Goal: Information Seeking & Learning: Learn about a topic

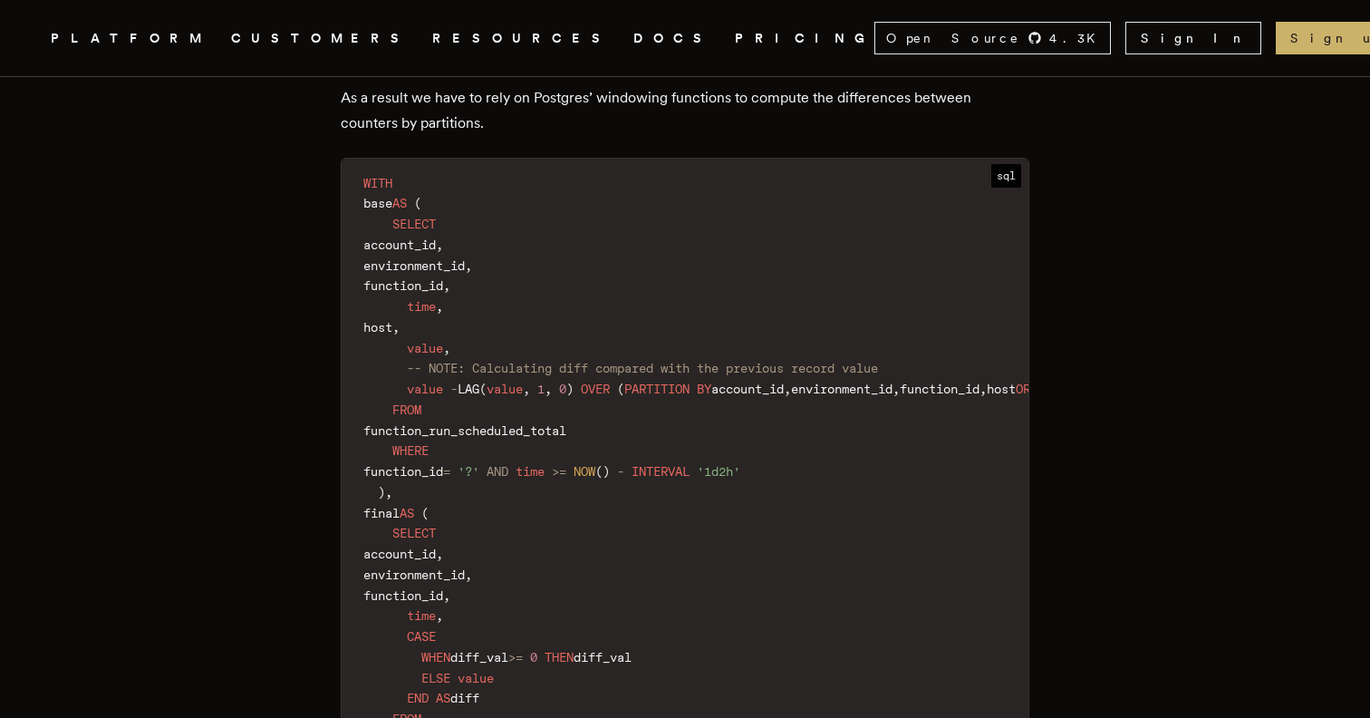
scroll to position [7614, 0]
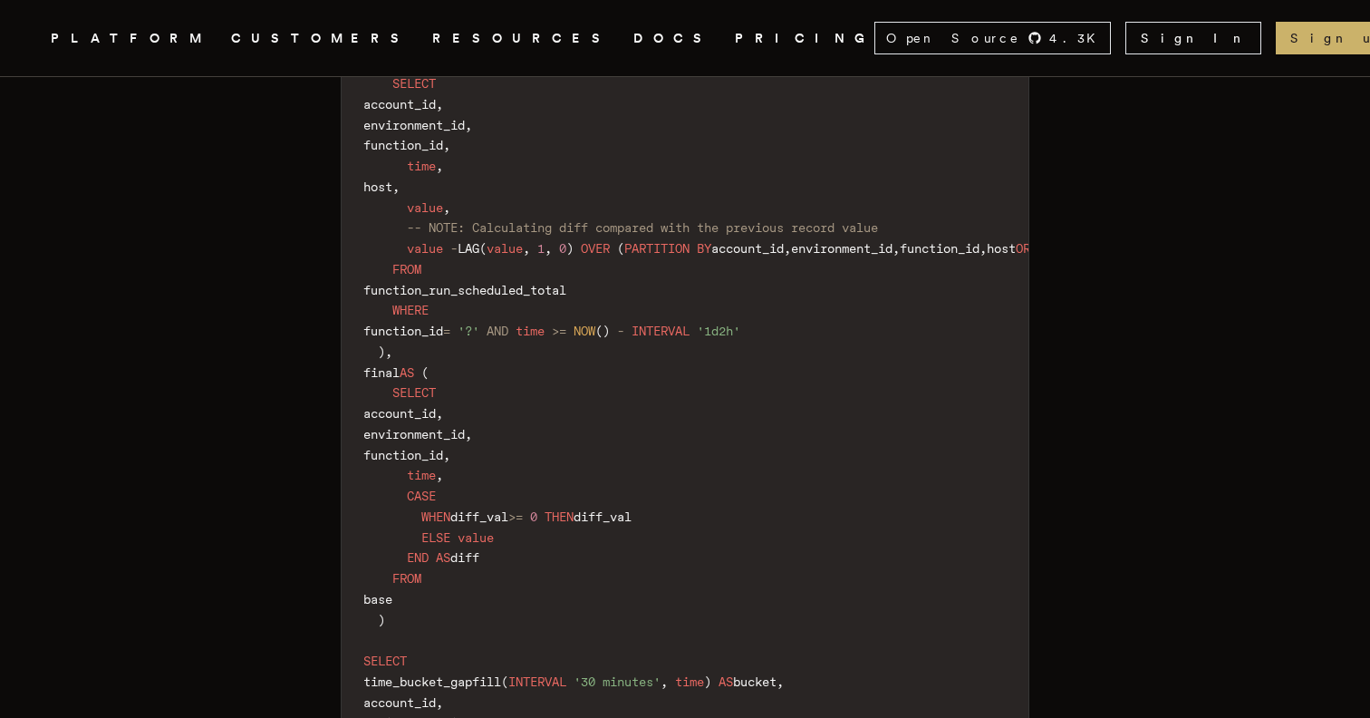
click at [436, 406] on span "account_id" at bounding box center [399, 413] width 73 height 15
click at [436, 468] on span "time" at bounding box center [421, 475] width 29 height 15
click at [531, 392] on code "WITH base AS ( SELECT account_id , environment_id , function_id , time , host ,…" at bounding box center [780, 486] width 877 height 915
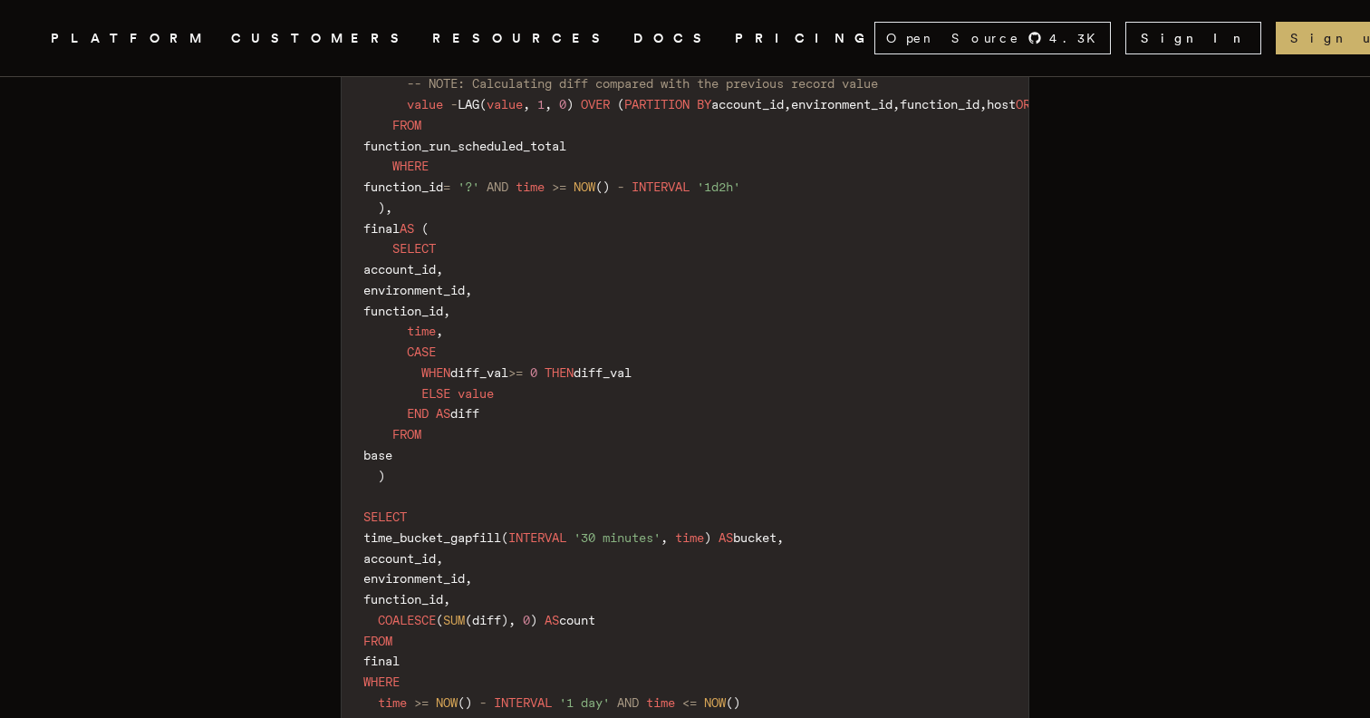
scroll to position [7757, 0]
click at [478, 455] on code "WITH base AS ( SELECT account_id , environment_id , function_id , time , host ,…" at bounding box center [780, 343] width 877 height 915
click at [521, 472] on code "WITH base AS ( SELECT account_id , environment_id , function_id , time , host ,…" at bounding box center [780, 343] width 877 height 915
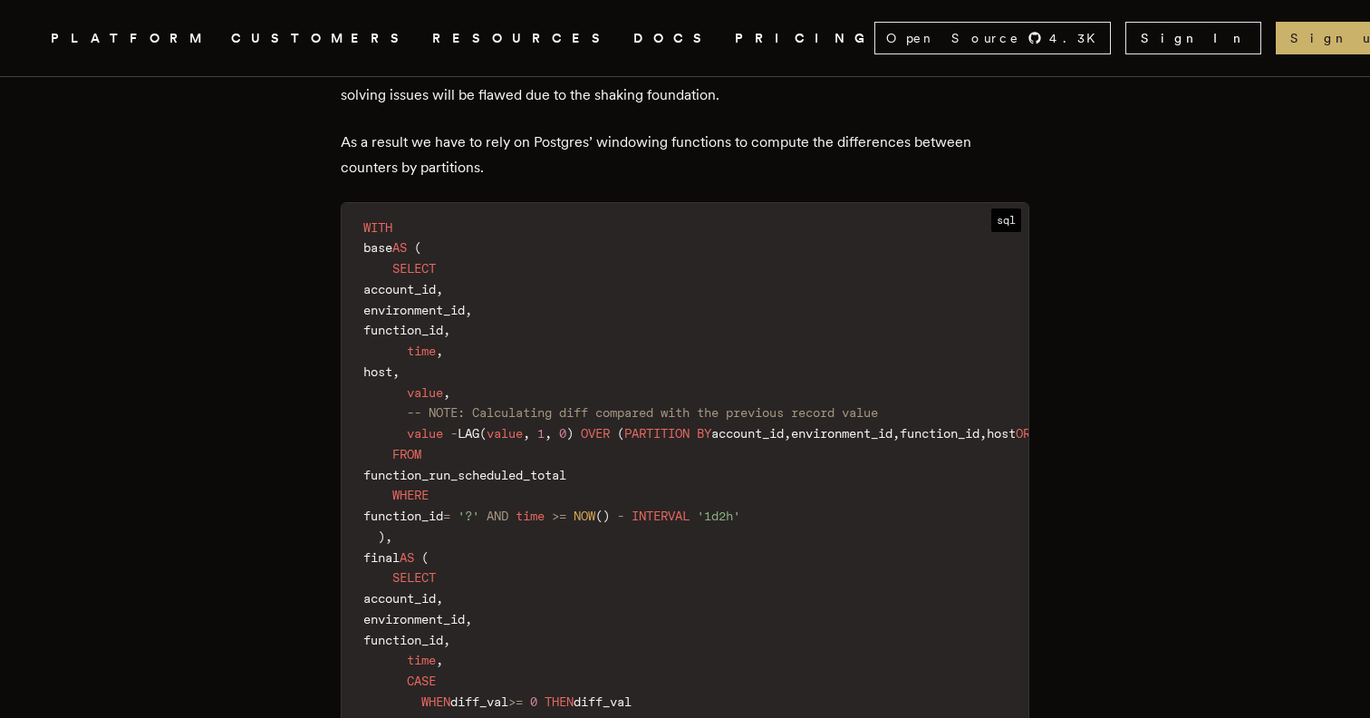
scroll to position [7542, 0]
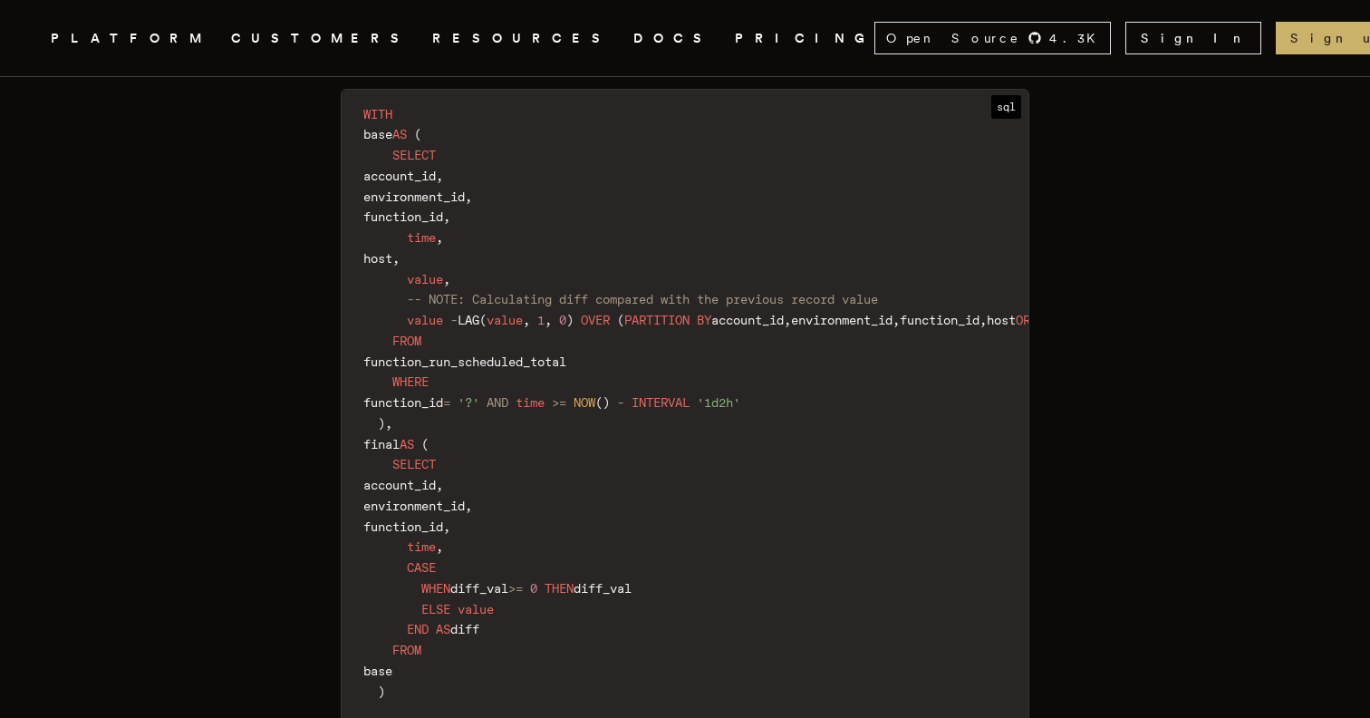
click at [671, 313] on span "PARTITION" at bounding box center [657, 320] width 65 height 15
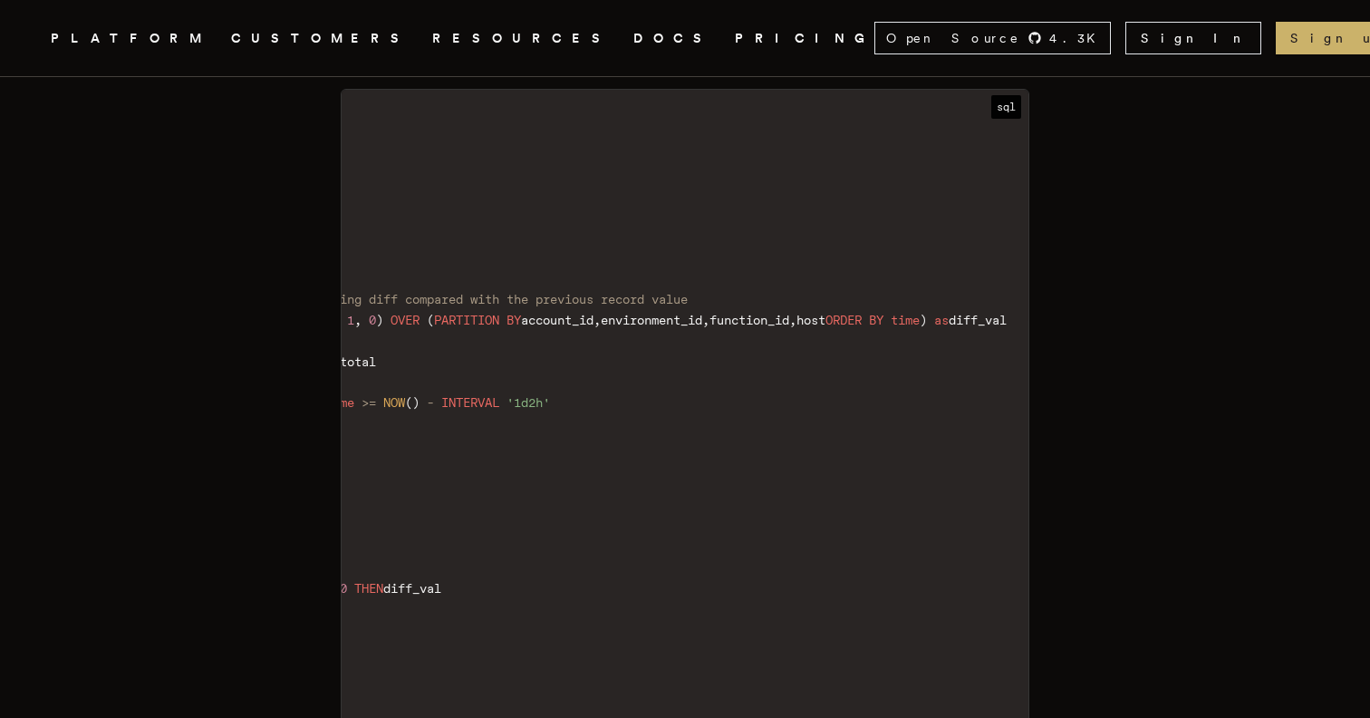
scroll to position [0, 277]
click at [643, 300] on code "WITH base AS ( SELECT account_id , environment_id , function_id , time , host ,…" at bounding box center [589, 558] width 877 height 915
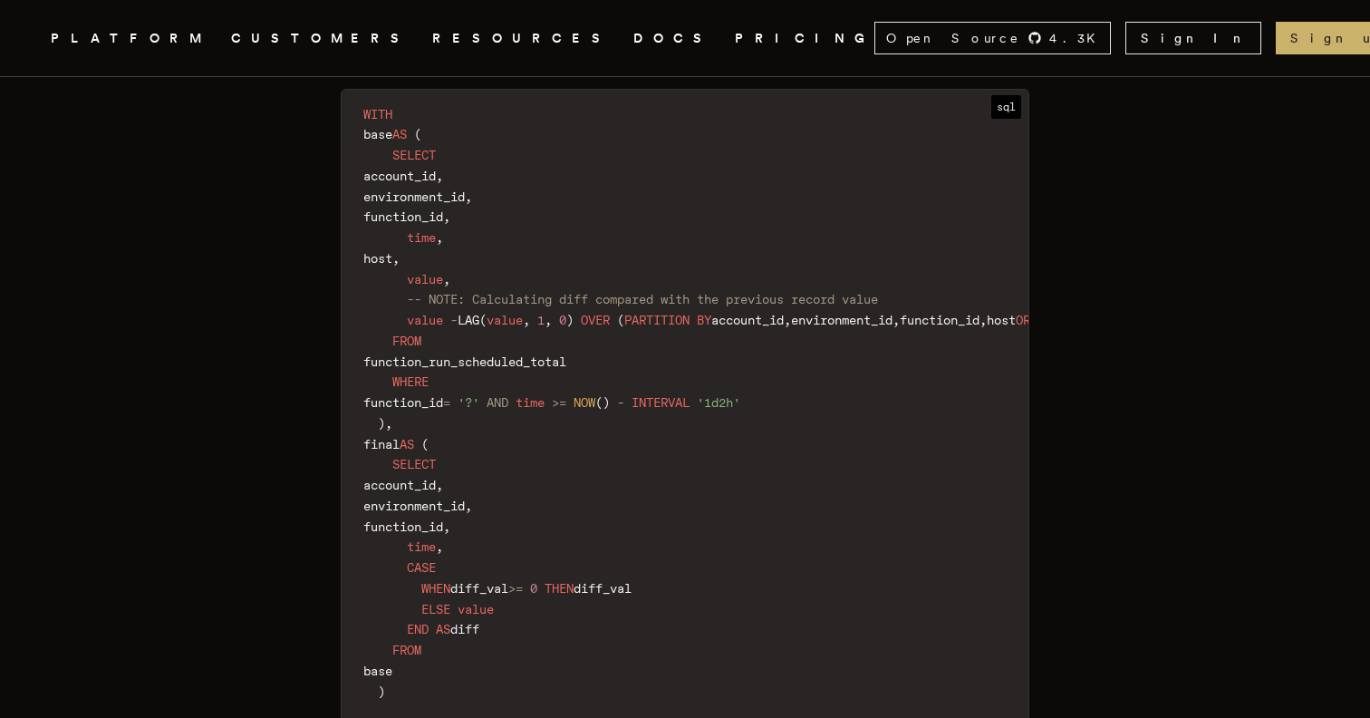
scroll to position [0, 0]
click at [561, 360] on code "WITH base AS ( SELECT account_id , environment_id , function_id , time , host ,…" at bounding box center [780, 558] width 877 height 915
drag, startPoint x: 599, startPoint y: 246, endPoint x: 479, endPoint y: 246, distance: 119.6
click at [479, 246] on code "WITH base AS ( SELECT account_id , environment_id , function_id , time , host ,…" at bounding box center [780, 558] width 877 height 915
click at [489, 268] on code "WITH base AS ( SELECT account_id , environment_id , function_id , time , host ,…" at bounding box center [780, 558] width 877 height 915
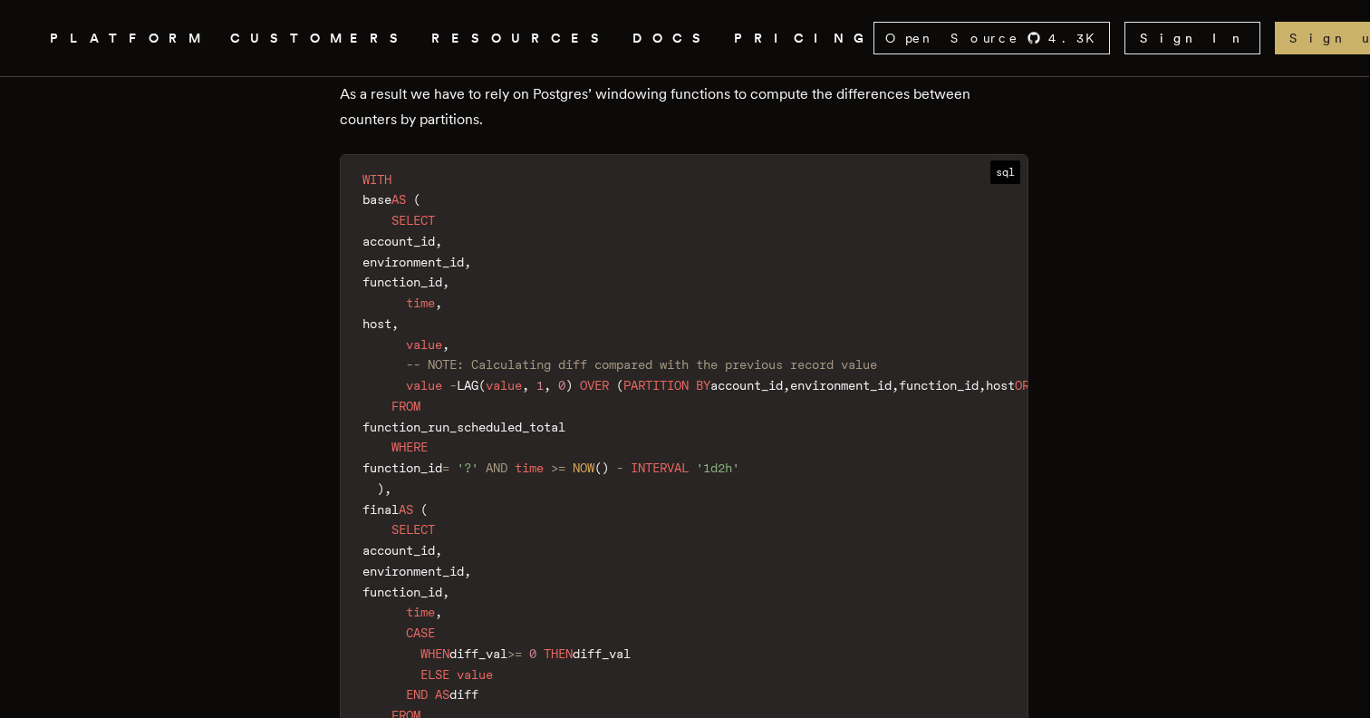
scroll to position [7477, 0]
click at [511, 232] on code "WITH base AS ( SELECT account_id , environment_id , function_id , time , host ,…" at bounding box center [780, 623] width 877 height 915
click at [662, 363] on code "WITH base AS ( SELECT account_id , environment_id , function_id , time , host ,…" at bounding box center [780, 623] width 877 height 915
click at [552, 460] on span at bounding box center [548, 467] width 7 height 15
drag, startPoint x: 865, startPoint y: 388, endPoint x: 585, endPoint y: 393, distance: 280.1
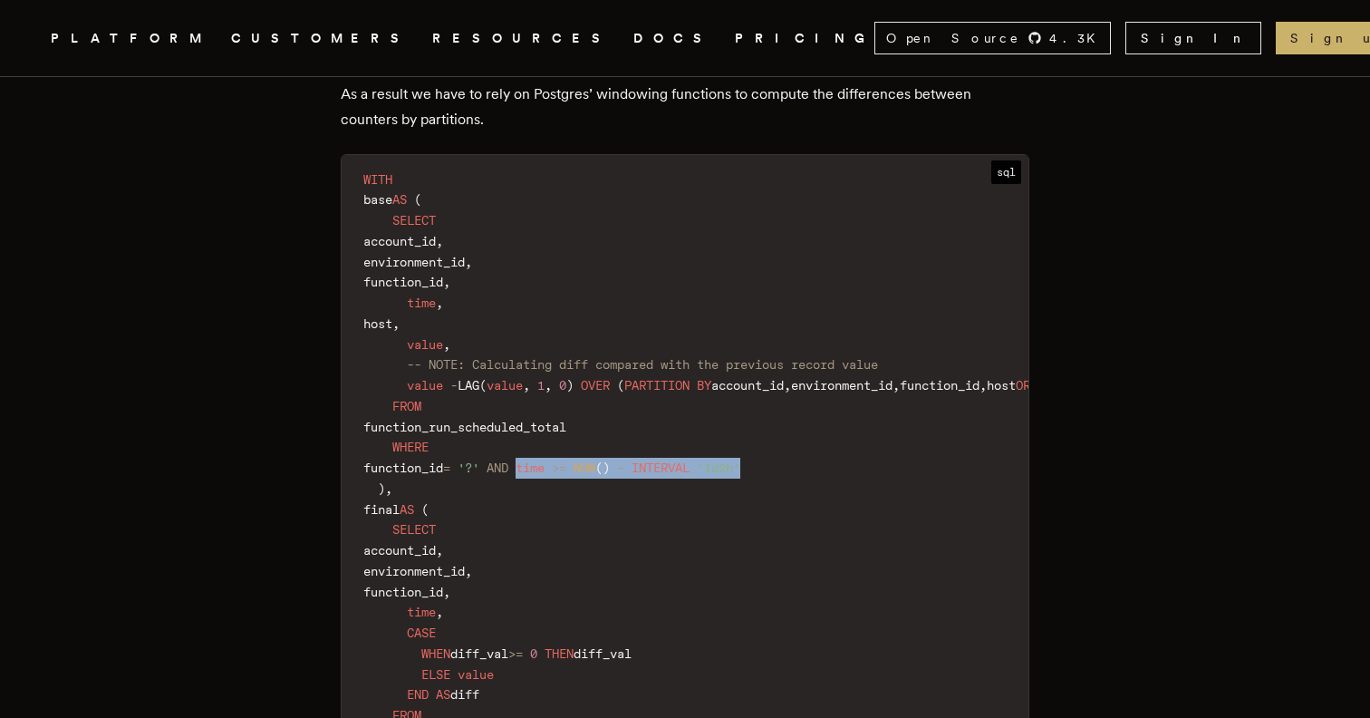
click at [585, 393] on code "WITH base AS ( SELECT account_id , environment_id , function_id , time , host ,…" at bounding box center [780, 623] width 877 height 915
click at [615, 432] on code "WITH base AS ( SELECT account_id , environment_id , function_id , time , host ,…" at bounding box center [780, 623] width 877 height 915
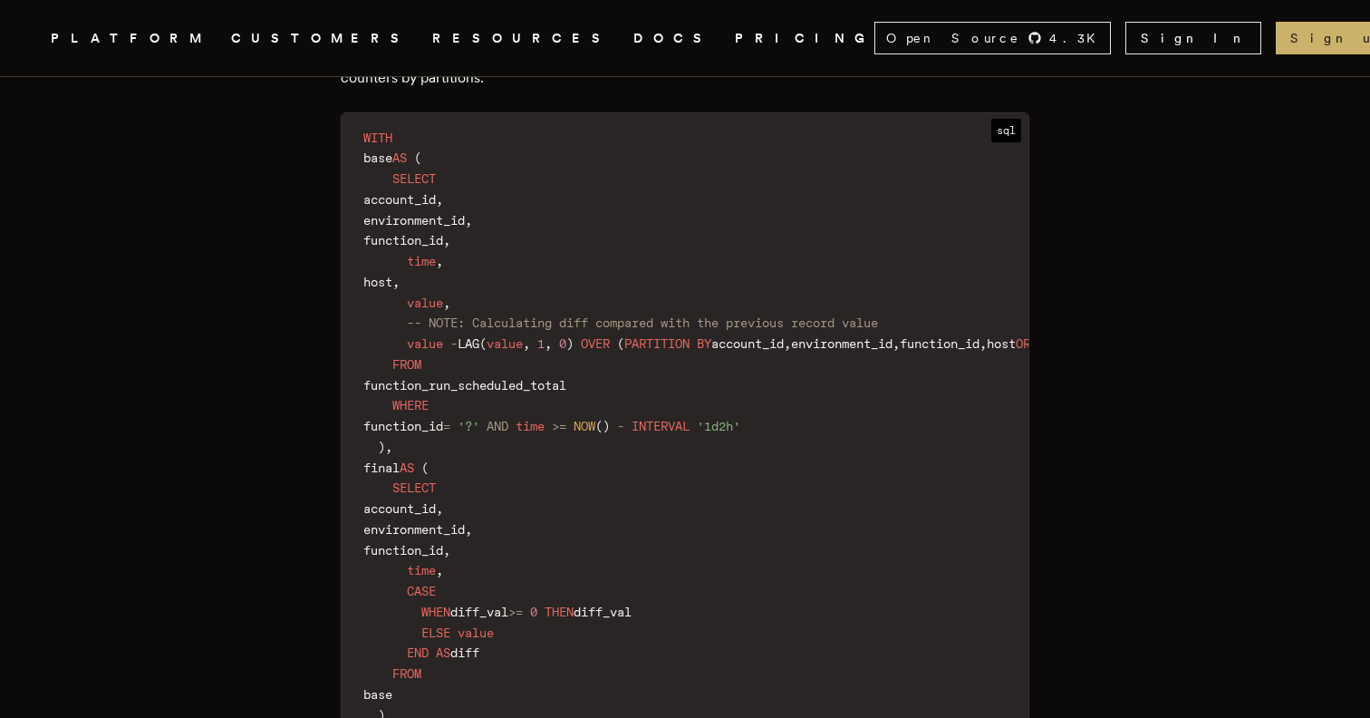
scroll to position [7538, 0]
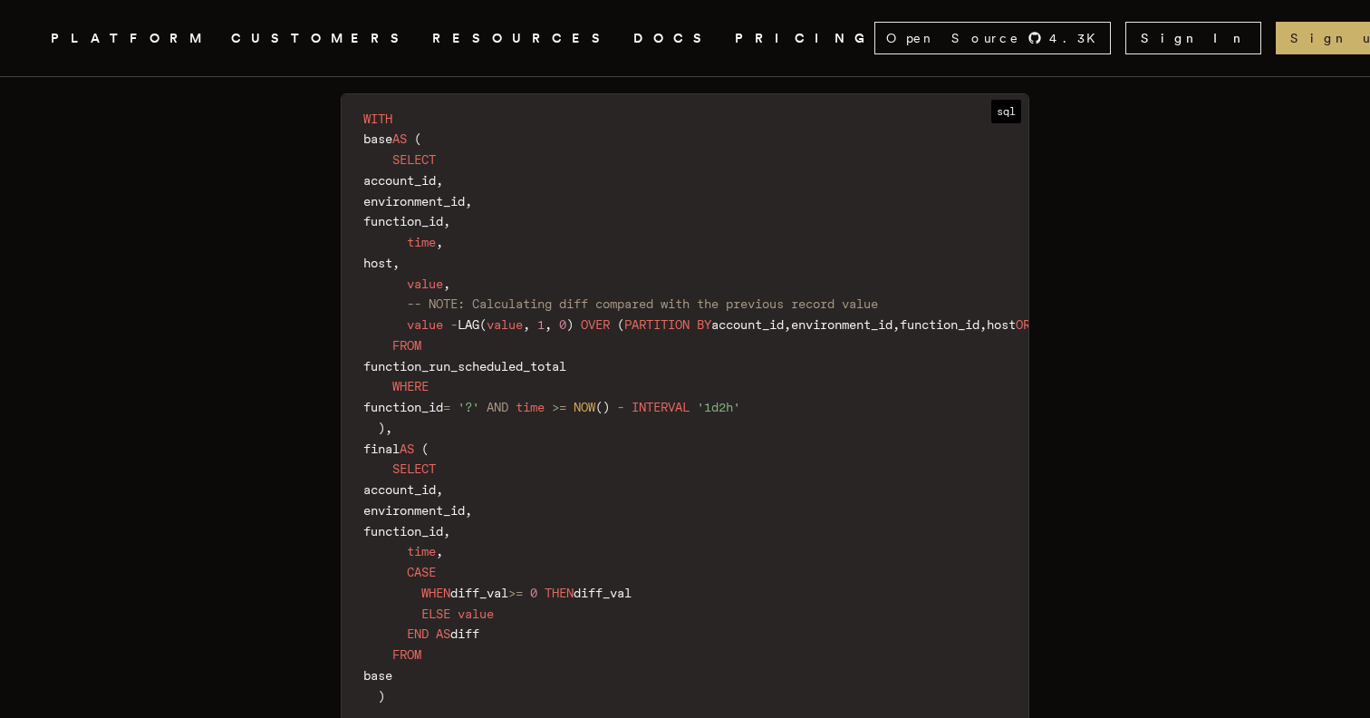
click at [493, 586] on span "diff_val" at bounding box center [479, 593] width 58 height 15
click at [574, 586] on span "THEN" at bounding box center [559, 593] width 29 height 15
click at [594, 548] on code "WITH base AS ( SELECT account_id , environment_id , function_id , time , host ,…" at bounding box center [780, 562] width 877 height 915
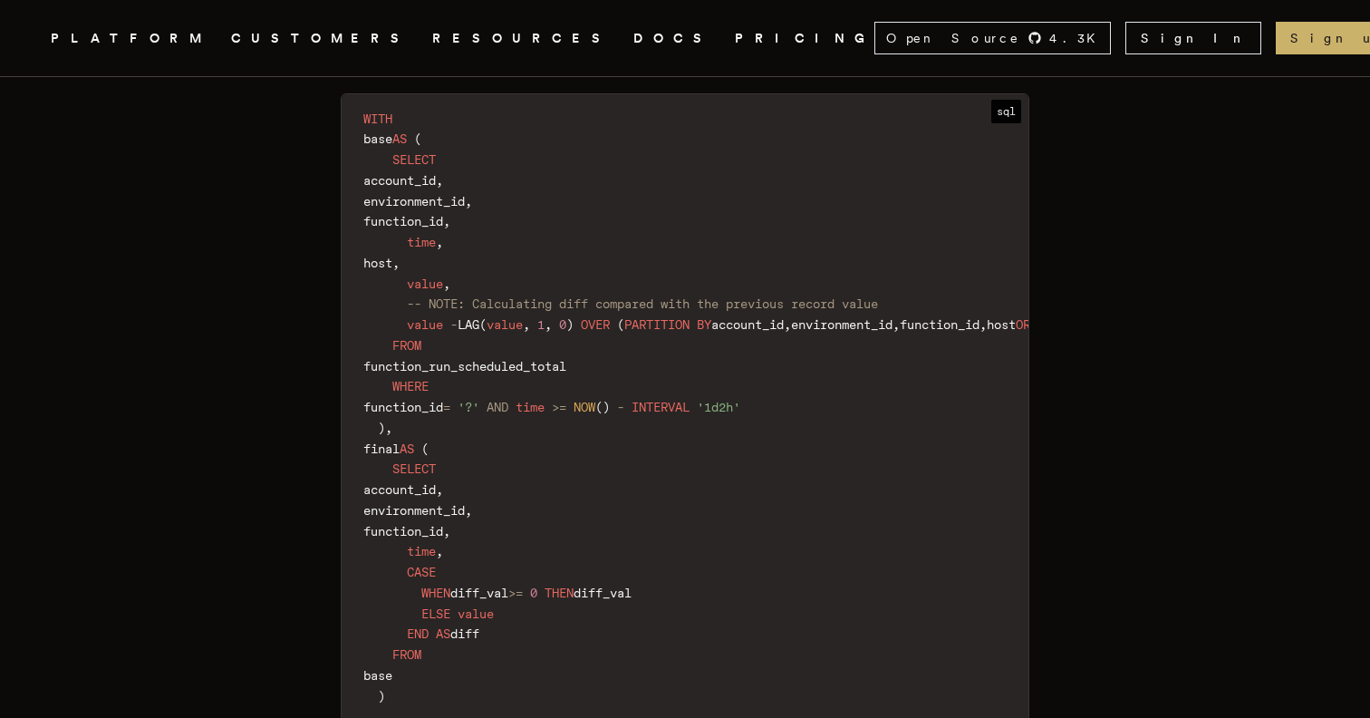
drag, startPoint x: 700, startPoint y: 514, endPoint x: 432, endPoint y: 507, distance: 267.5
click at [432, 507] on code "WITH base AS ( SELECT account_id , environment_id , function_id , time , host ,…" at bounding box center [780, 562] width 877 height 915
click at [514, 526] on code "WITH base AS ( SELECT account_id , environment_id , function_id , time , host ,…" at bounding box center [780, 562] width 877 height 915
drag, startPoint x: 433, startPoint y: 506, endPoint x: 628, endPoint y: 506, distance: 194.9
click at [628, 506] on code "WITH base AS ( SELECT account_id , environment_id , function_id , time , host ,…" at bounding box center [780, 562] width 877 height 915
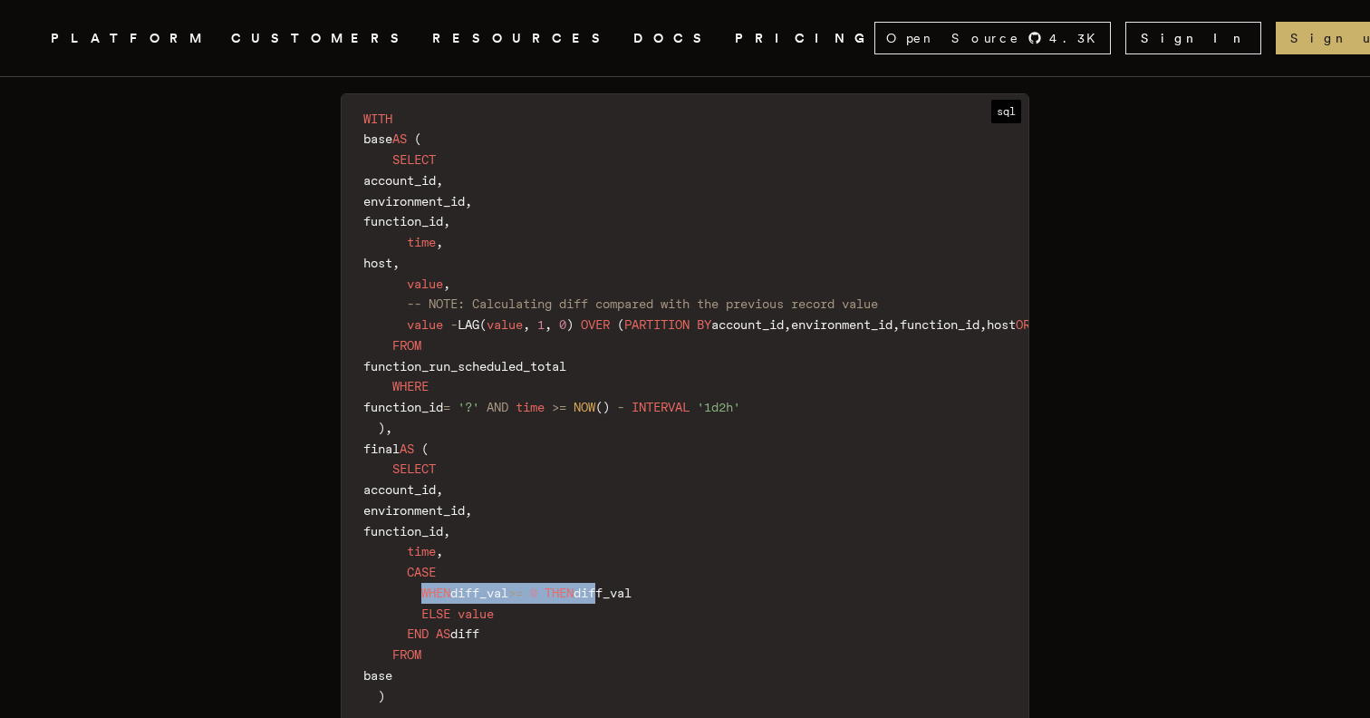
click at [628, 586] on span "diff_val" at bounding box center [603, 593] width 58 height 15
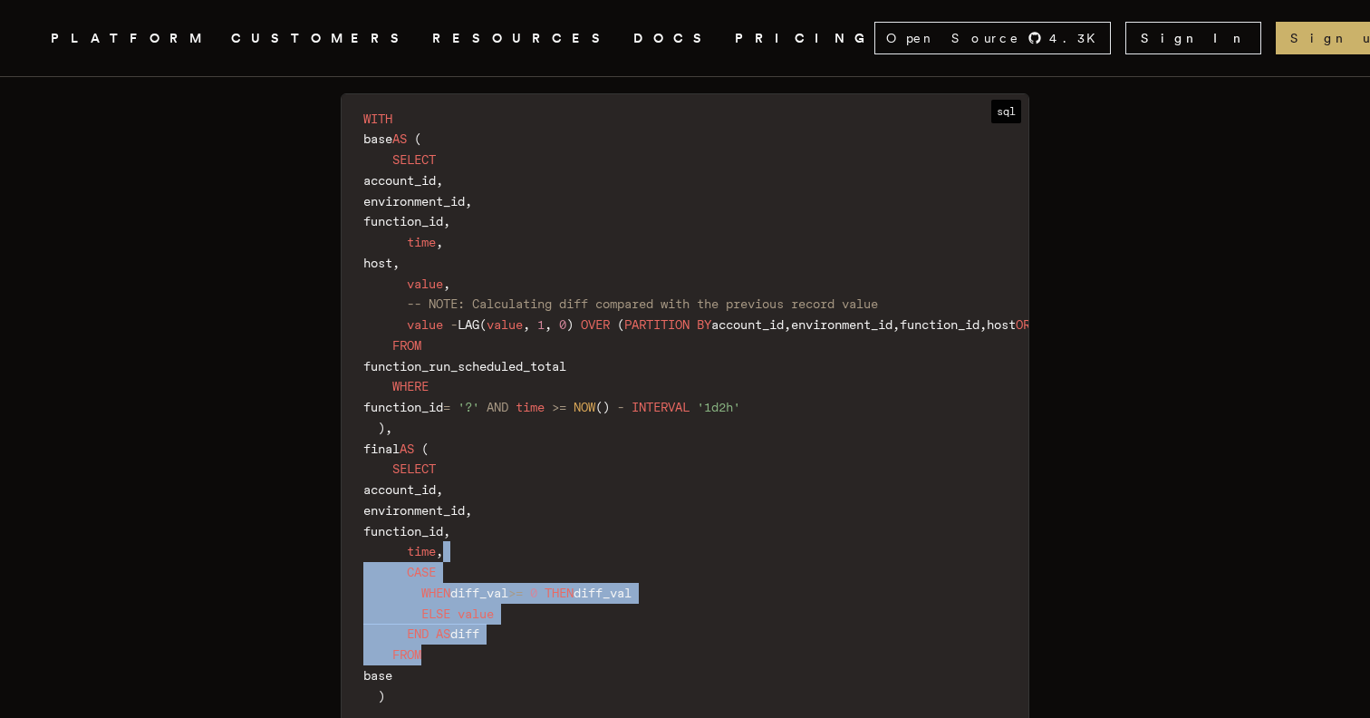
drag, startPoint x: 541, startPoint y: 563, endPoint x: 470, endPoint y: 463, distance: 122.8
click at [470, 463] on code "WITH base AS ( SELECT account_id , environment_id , function_id , time , host ,…" at bounding box center [780, 562] width 877 height 915
drag, startPoint x: 446, startPoint y: 588, endPoint x: 401, endPoint y: 391, distance: 202.7
click at [401, 391] on code "WITH base AS ( SELECT account_id , environment_id , function_id , time , host ,…" at bounding box center [780, 562] width 877 height 915
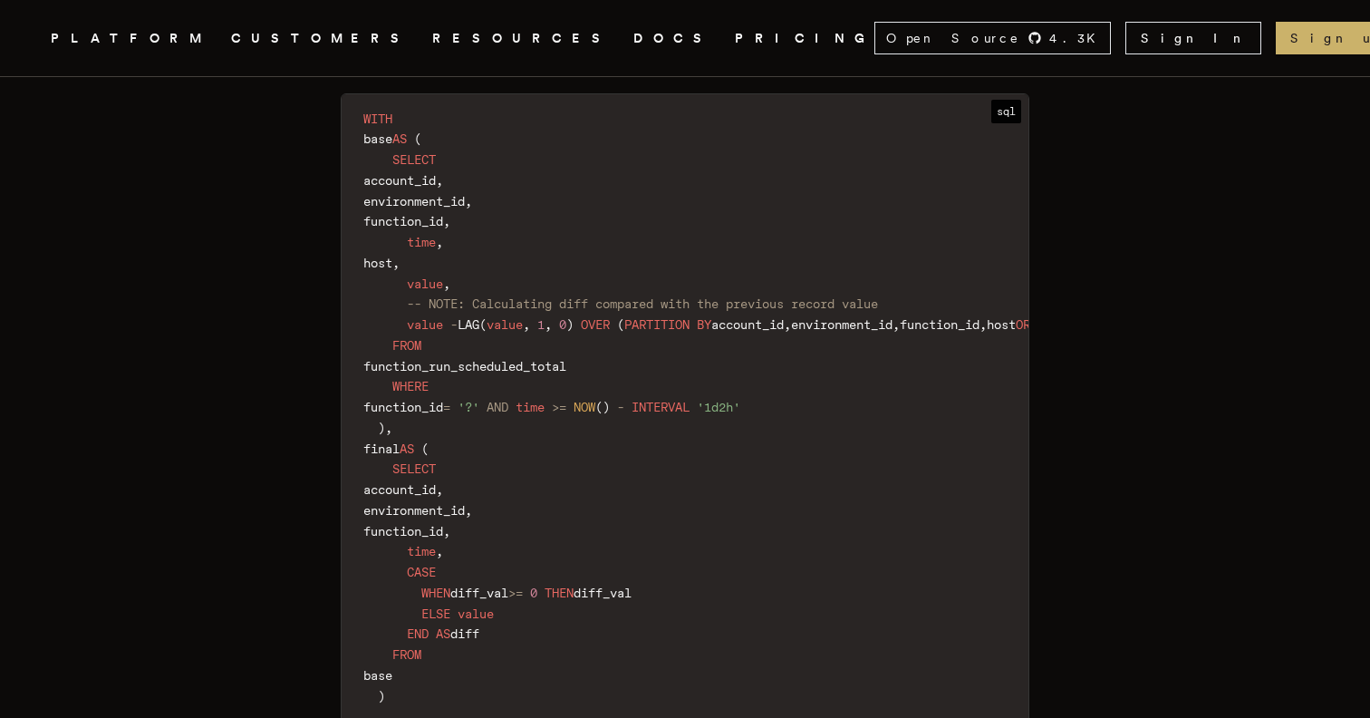
click at [614, 305] on code "WITH base AS ( SELECT account_id , environment_id , function_id , time , host ,…" at bounding box center [780, 562] width 877 height 915
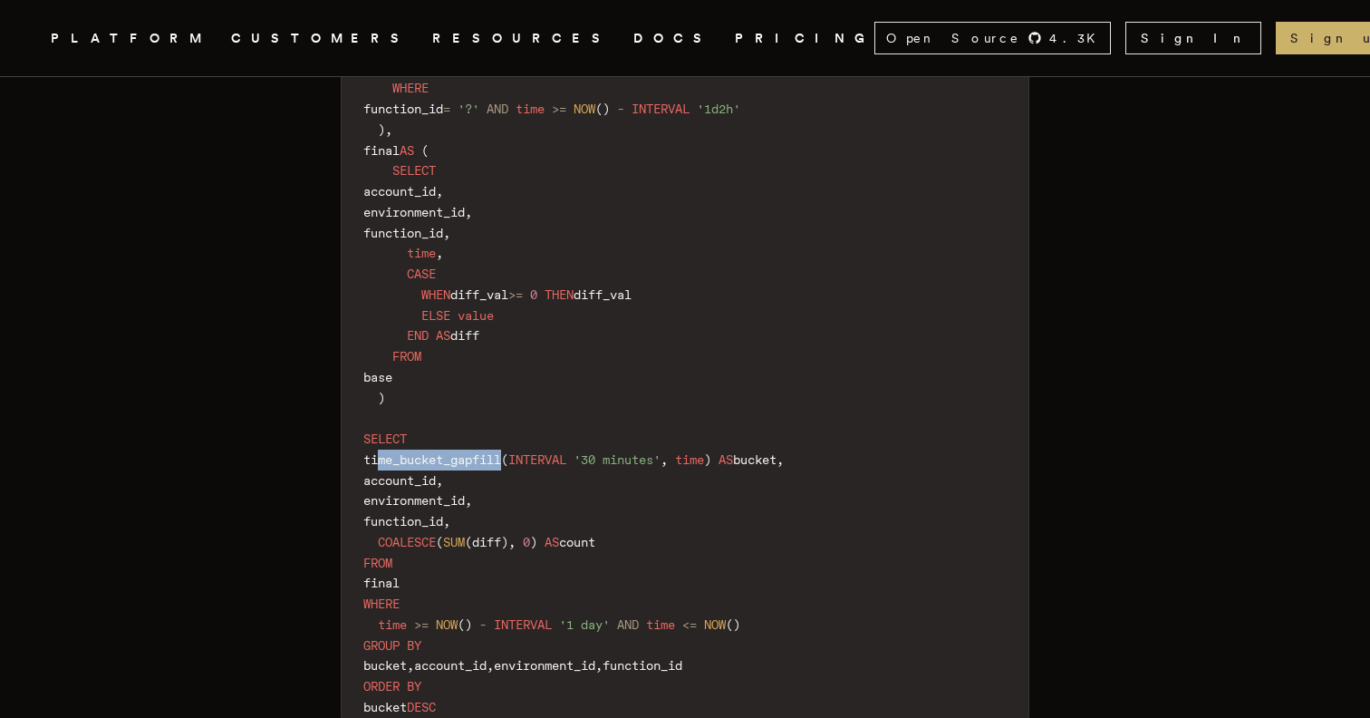
scroll to position [0, 0]
drag, startPoint x: 389, startPoint y: 369, endPoint x: 876, endPoint y: 363, distance: 487.7
click at [876, 363] on code "WITH base AS ( SELECT account_id , environment_id , function_id , time , host ,…" at bounding box center [780, 264] width 877 height 915
copy code "time_bucket_gapfill ( INTERVAL '30 minutes' , time ) AS bucket ,"
click at [596, 535] on span "count" at bounding box center [577, 542] width 36 height 15
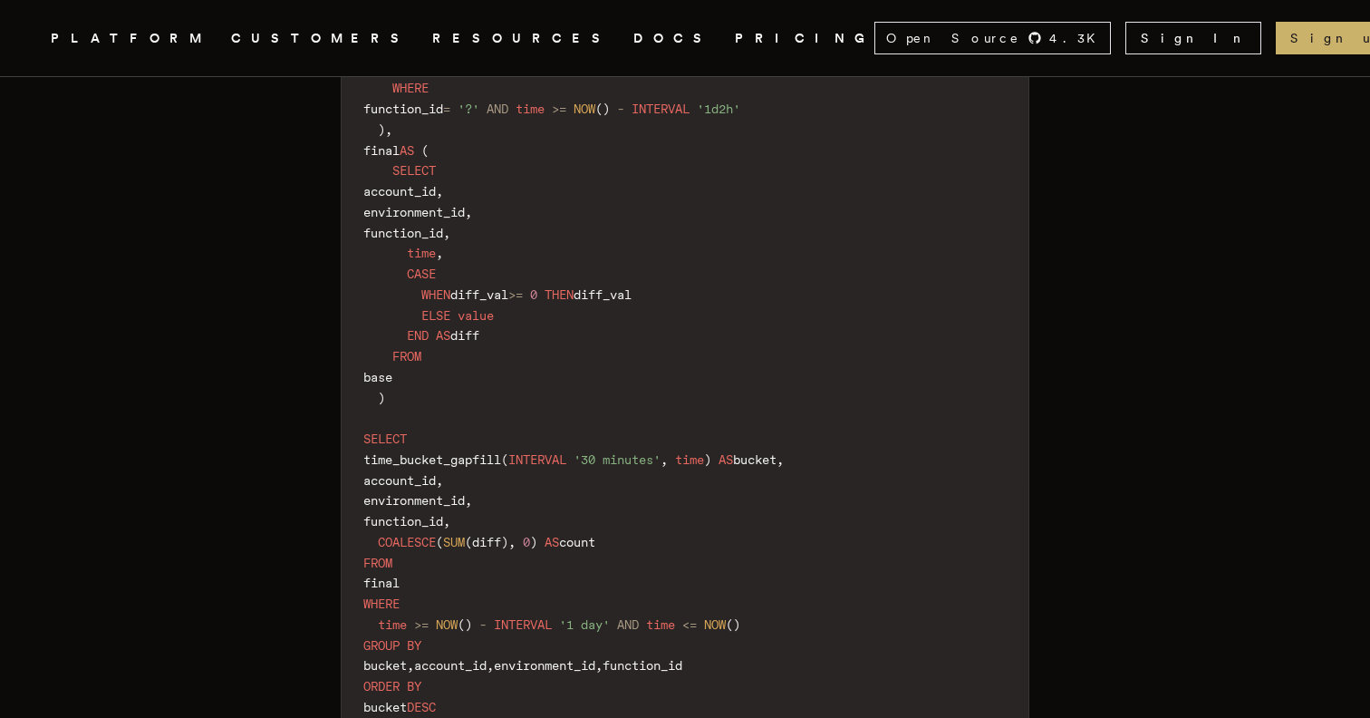
scroll to position [7908, 0]
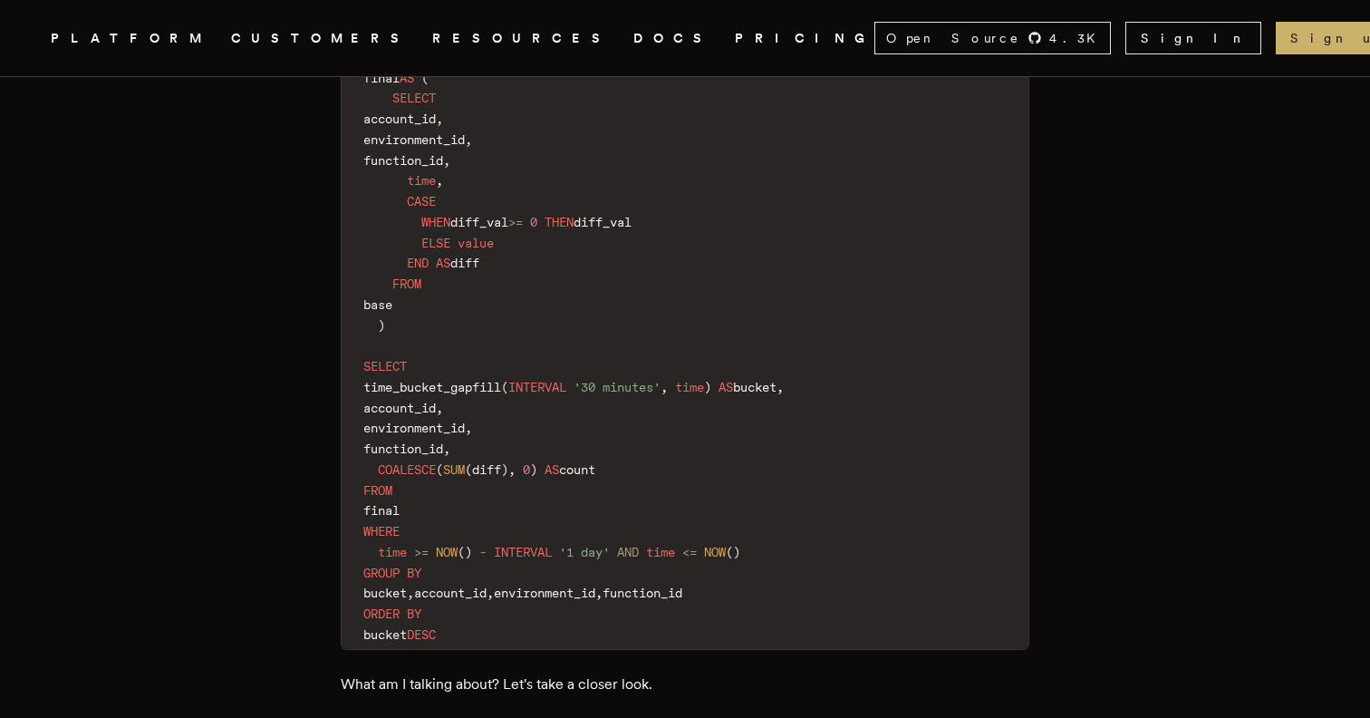
click at [513, 504] on code "WITH base AS ( SELECT account_id , environment_id , function_id , time , host ,…" at bounding box center [780, 191] width 877 height 915
click at [596, 586] on span "environment_id" at bounding box center [545, 593] width 102 height 15
click at [660, 477] on code "WITH base AS ( SELECT account_id , environment_id , function_id , time , host ,…" at bounding box center [780, 191] width 877 height 915
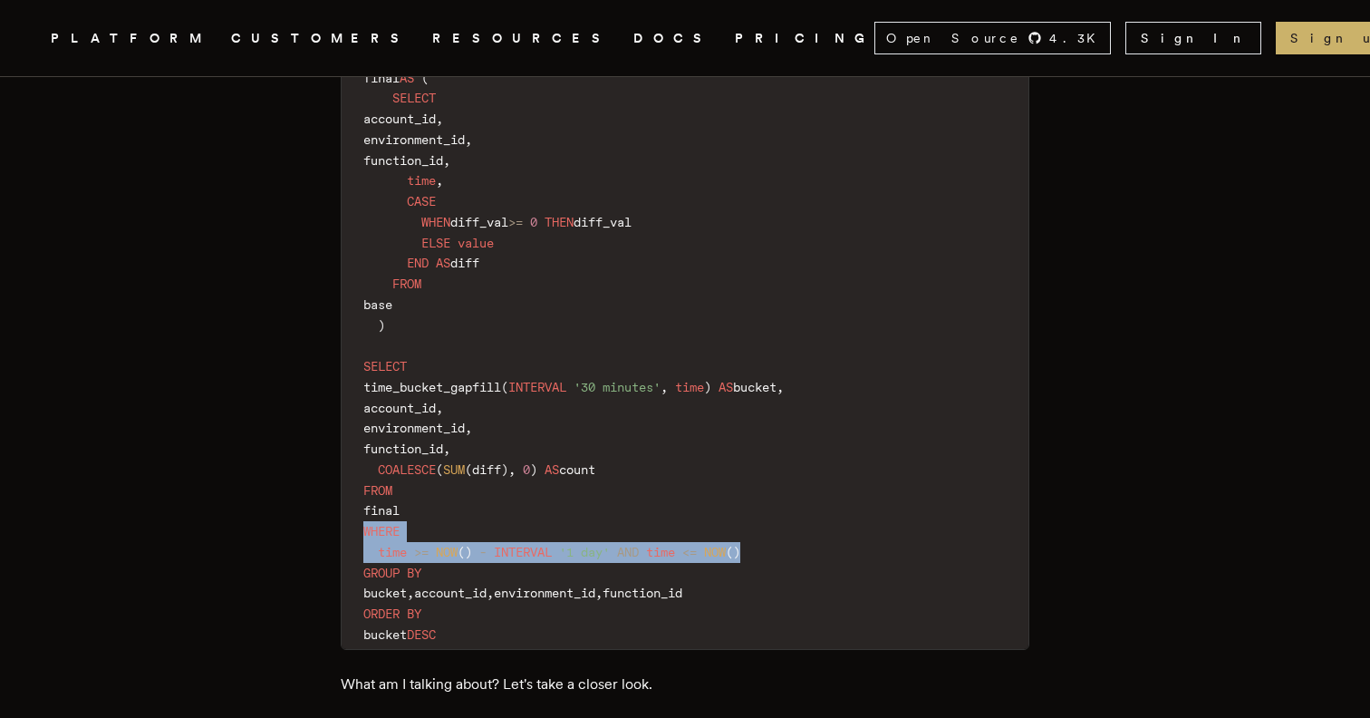
drag, startPoint x: 775, startPoint y: 455, endPoint x: 371, endPoint y: 438, distance: 404.6
click at [371, 438] on code "WITH base AS ( SELECT account_id , environment_id , function_id , time , host ,…" at bounding box center [780, 191] width 877 height 915
copy code "WHERE time >= NOW ( ) - INTERVAL '1 day' AND time <= NOW ( )"
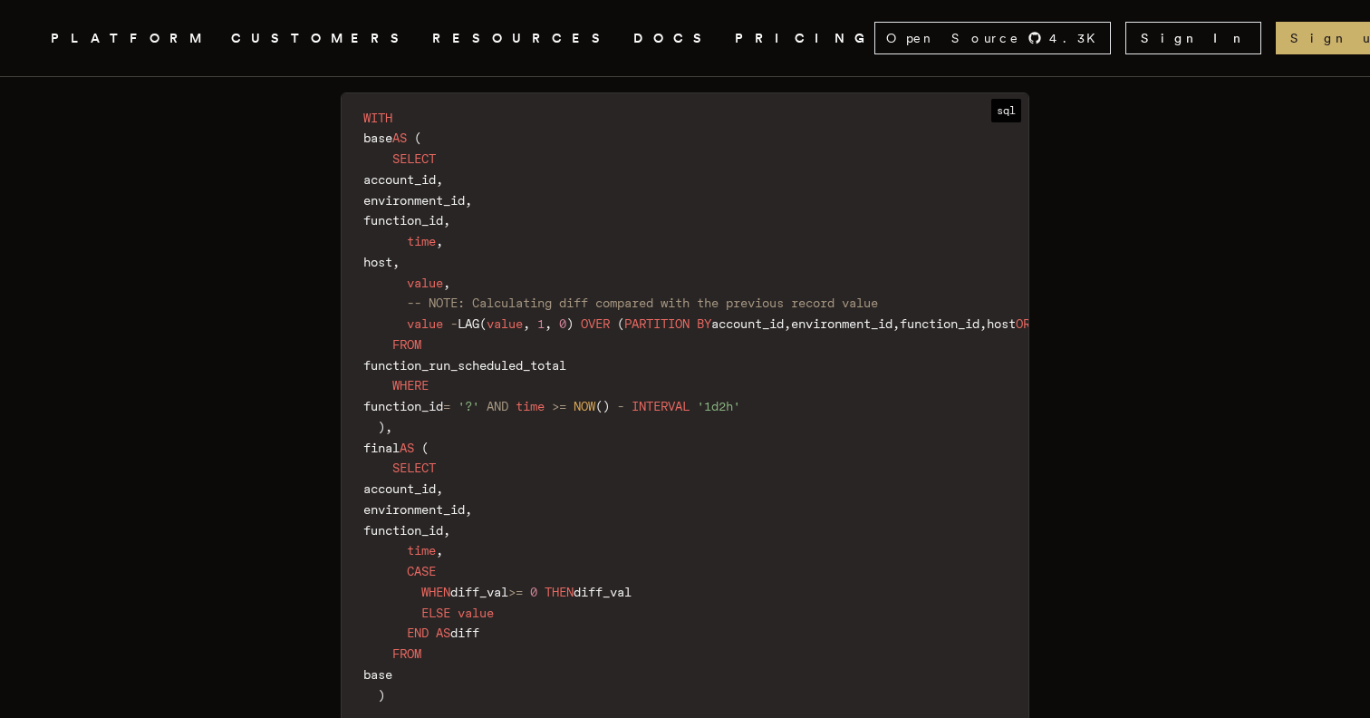
scroll to position [7448, 0]
